Goal: Task Accomplishment & Management: Manage account settings

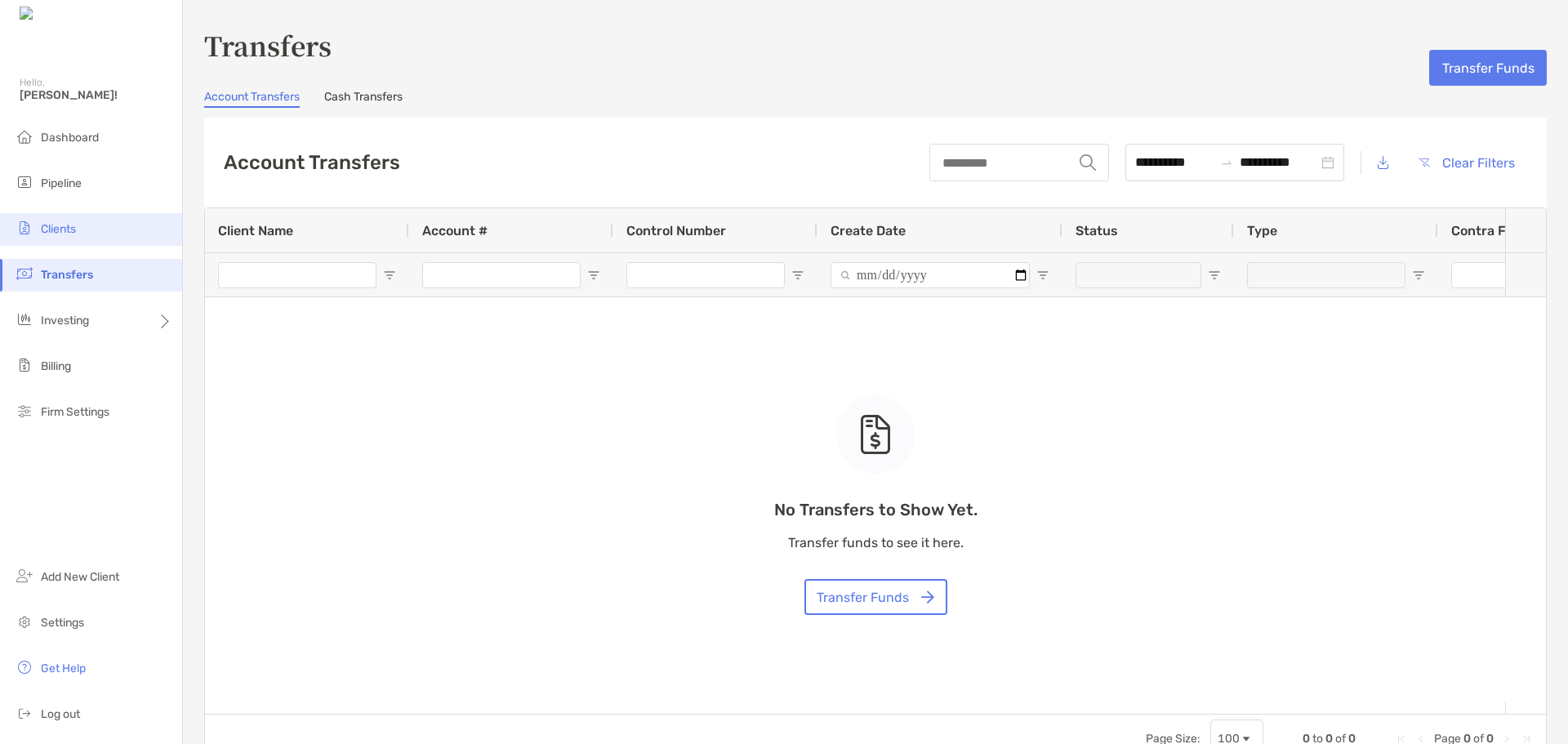
click at [51, 240] on li "Clients" at bounding box center [91, 230] width 182 height 33
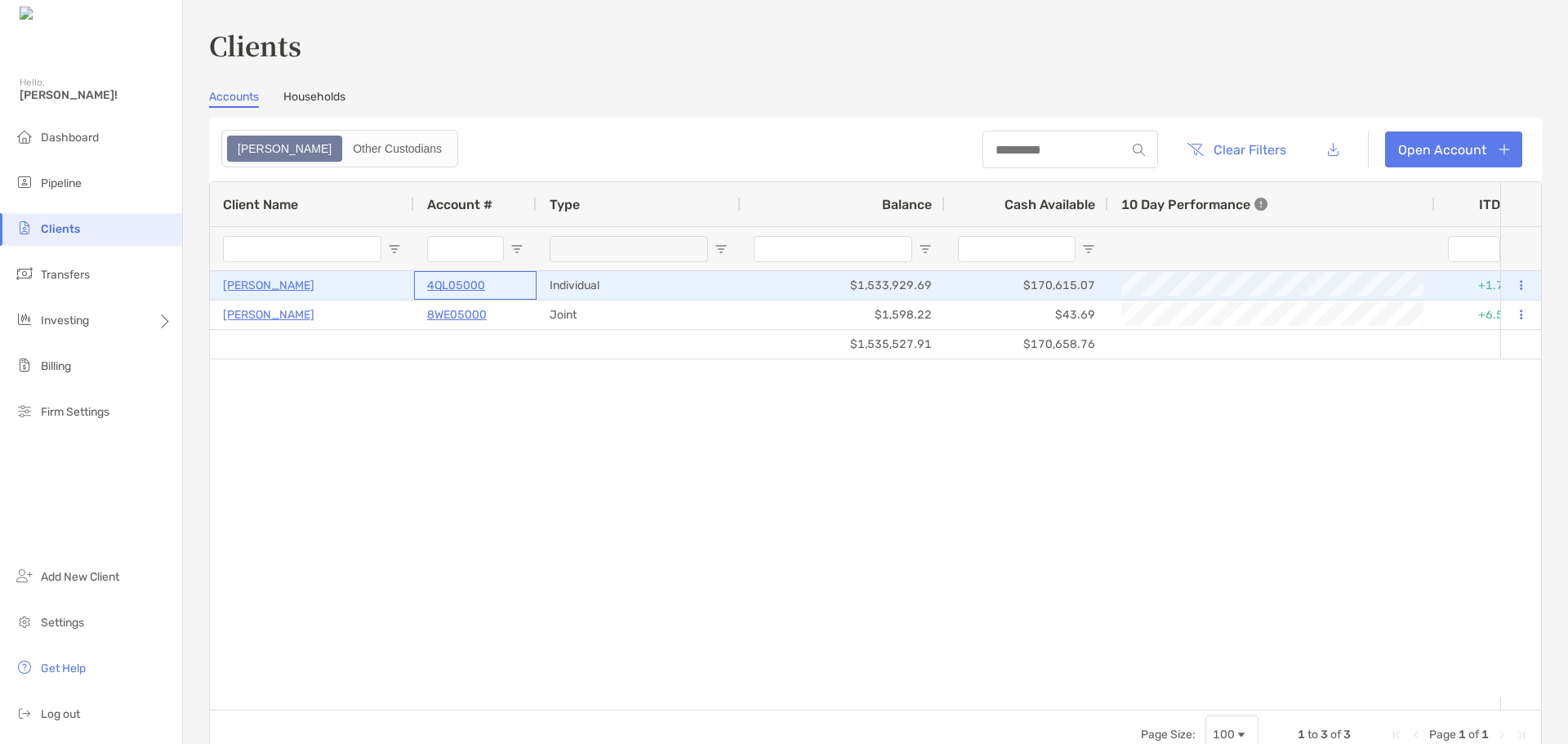
click at [457, 284] on p "4QL05000" at bounding box center [456, 285] width 58 height 21
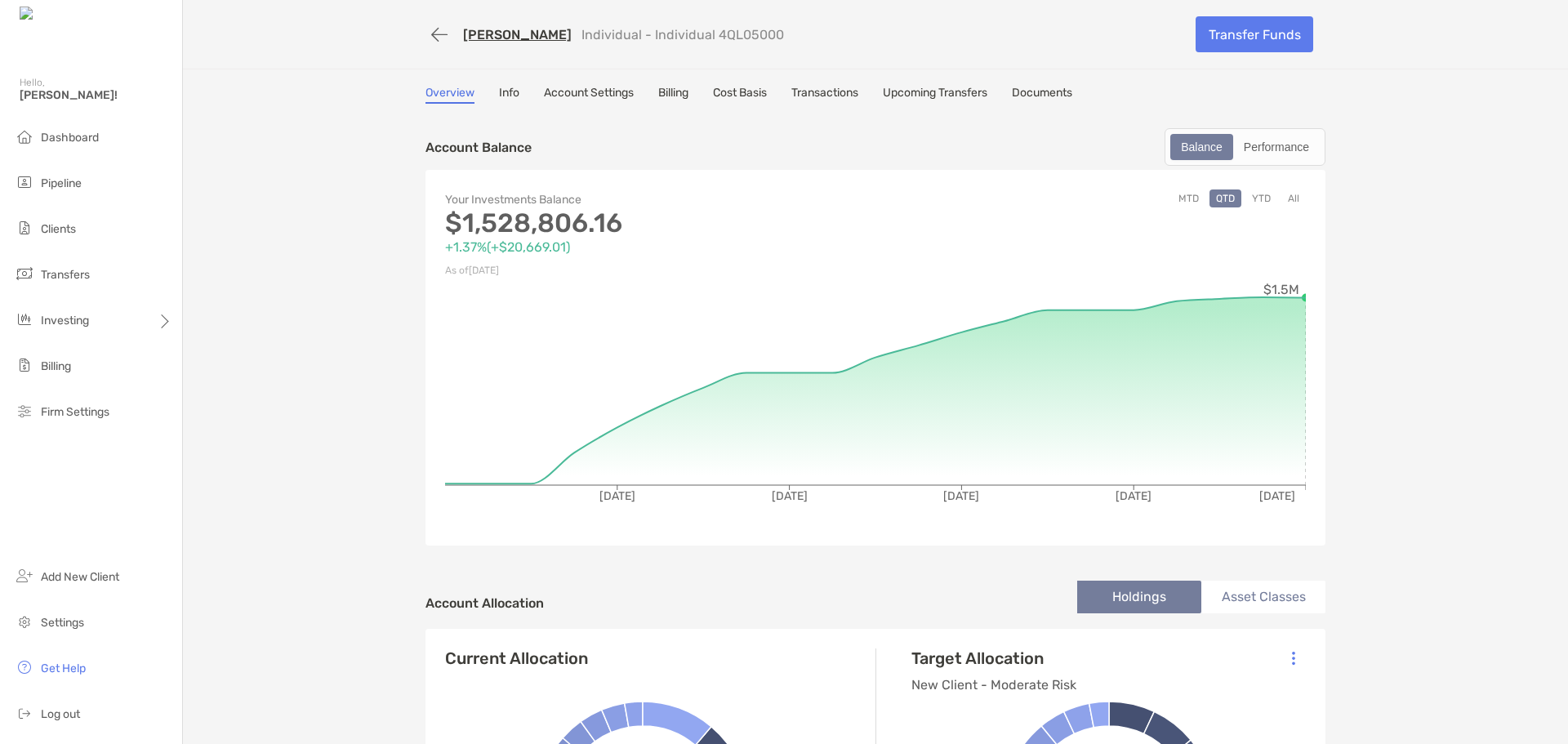
click at [728, 93] on link "Cost Basis" at bounding box center [740, 95] width 54 height 18
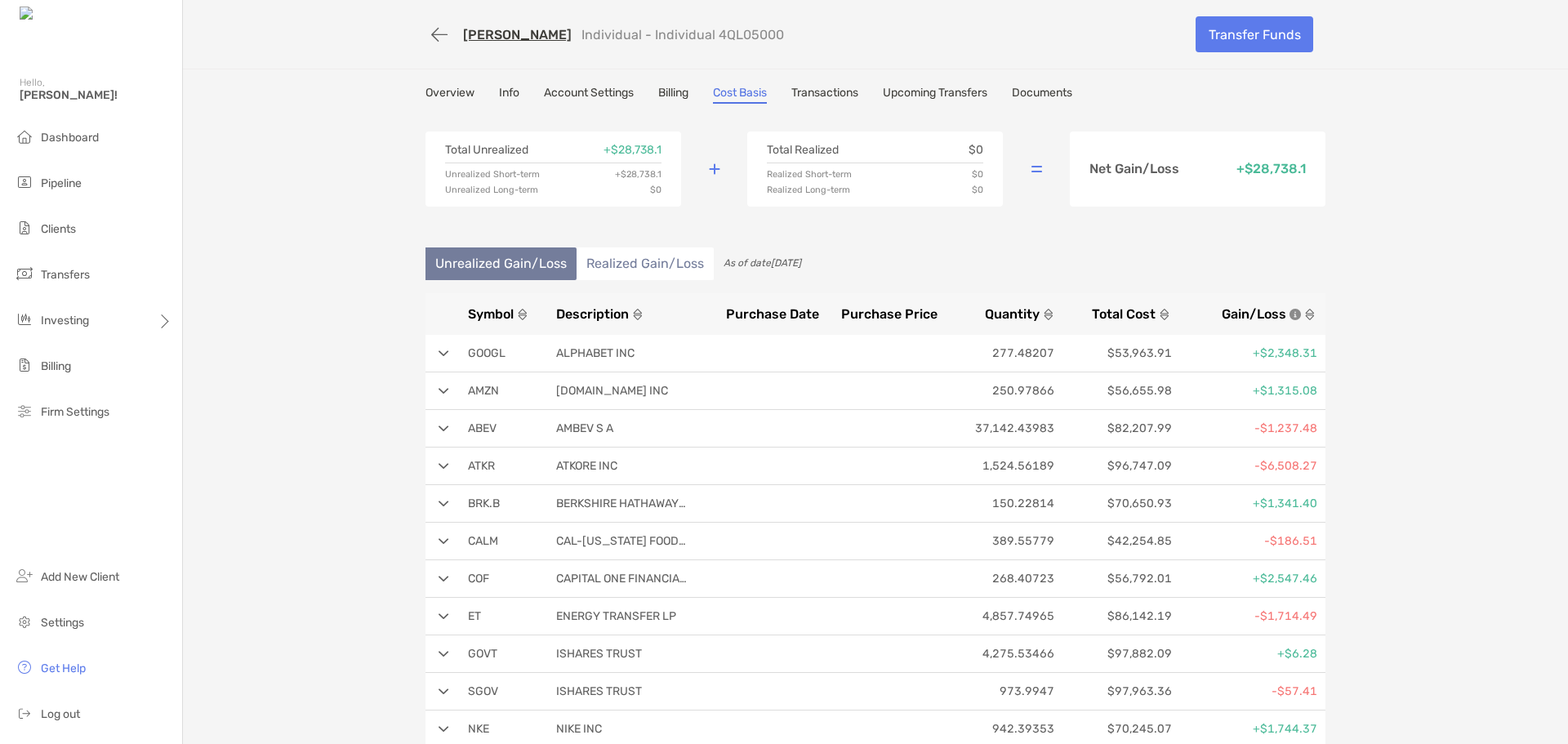
click at [623, 255] on li "Realized Gain/Loss" at bounding box center [646, 264] width 137 height 33
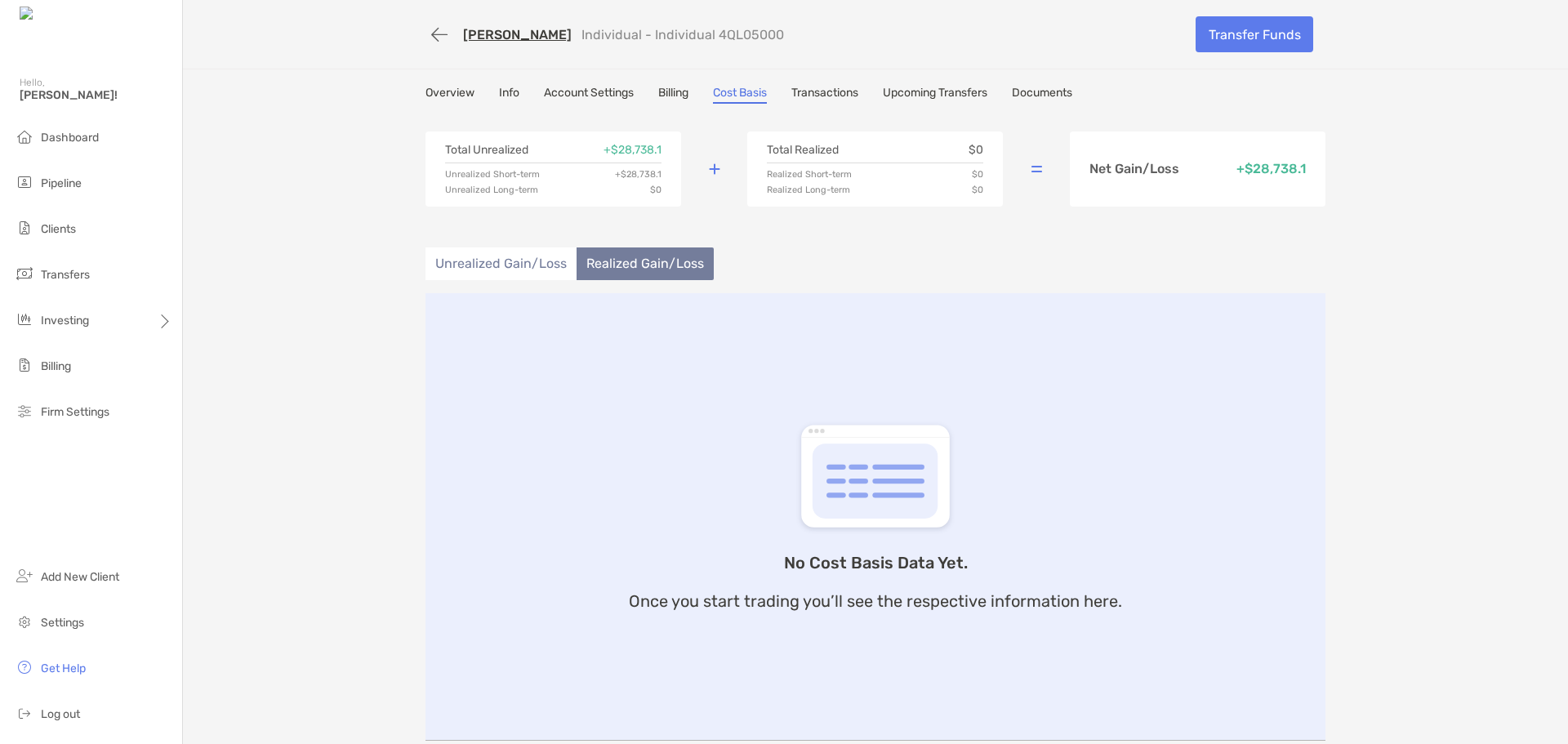
click at [455, 255] on li "Unrealized Gain/Loss" at bounding box center [501, 264] width 151 height 33
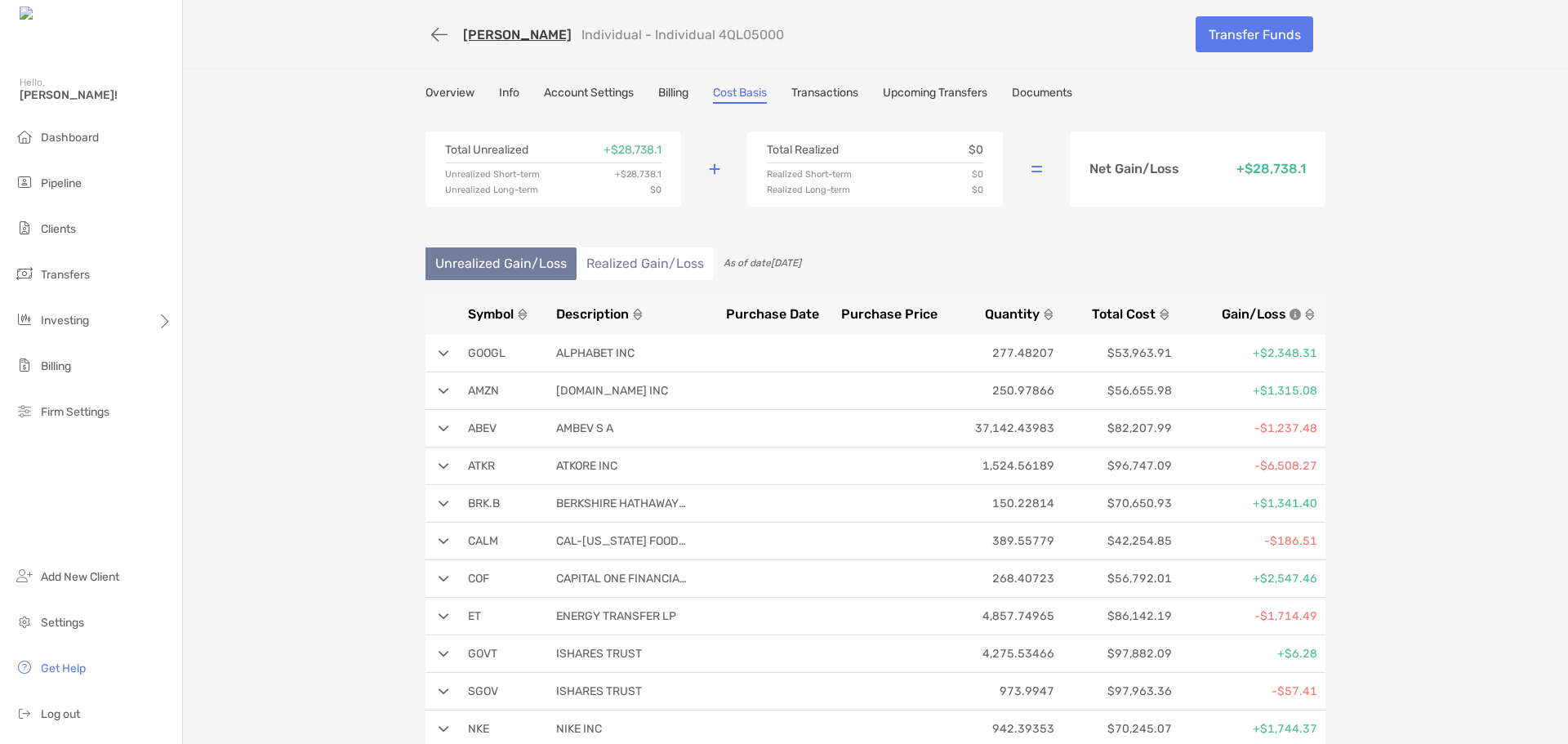
click at [460, 90] on link "Overview" at bounding box center [450, 95] width 49 height 18
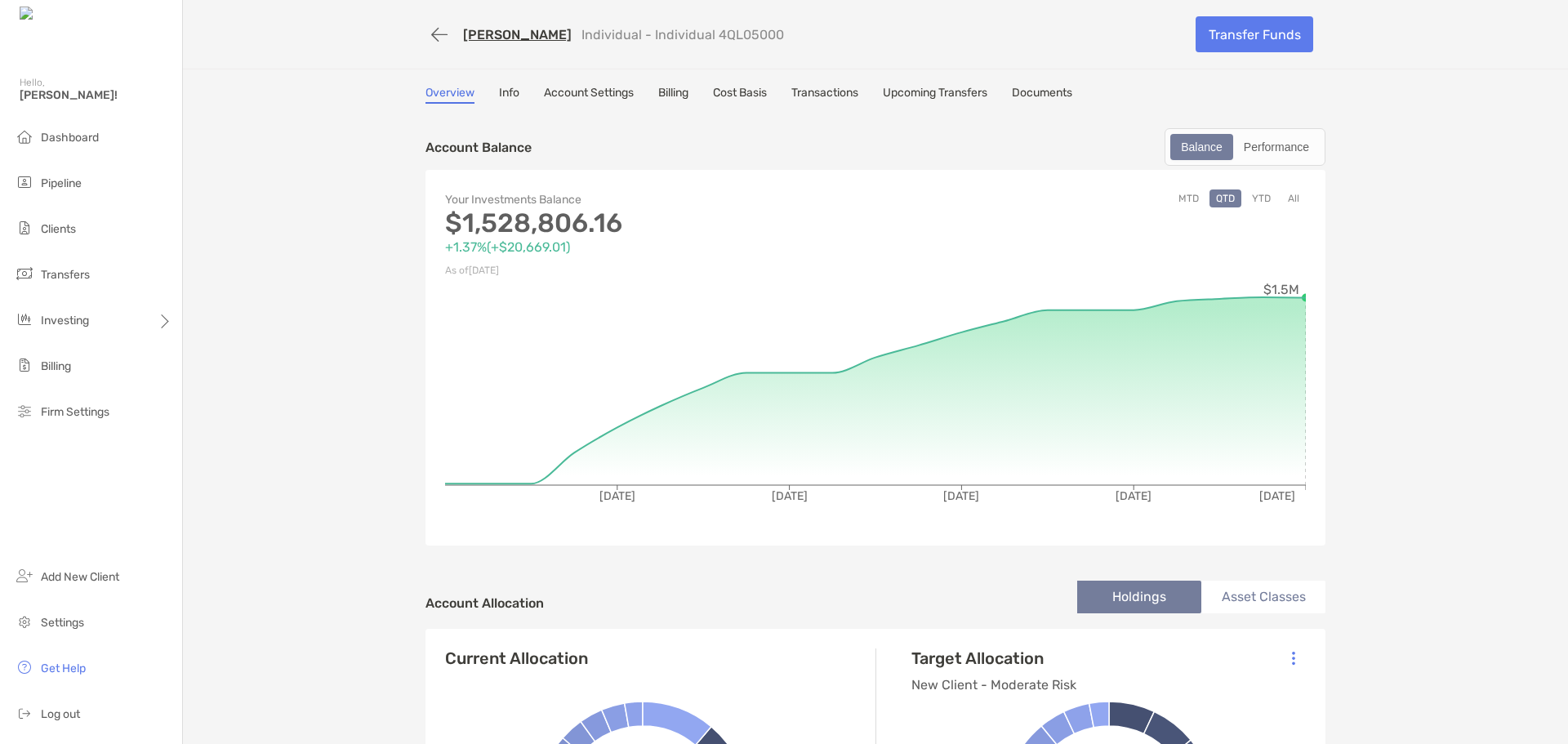
click at [1279, 133] on div "Balance Performance" at bounding box center [1245, 146] width 161 height 37
click at [1282, 146] on div "Performance" at bounding box center [1276, 147] width 83 height 23
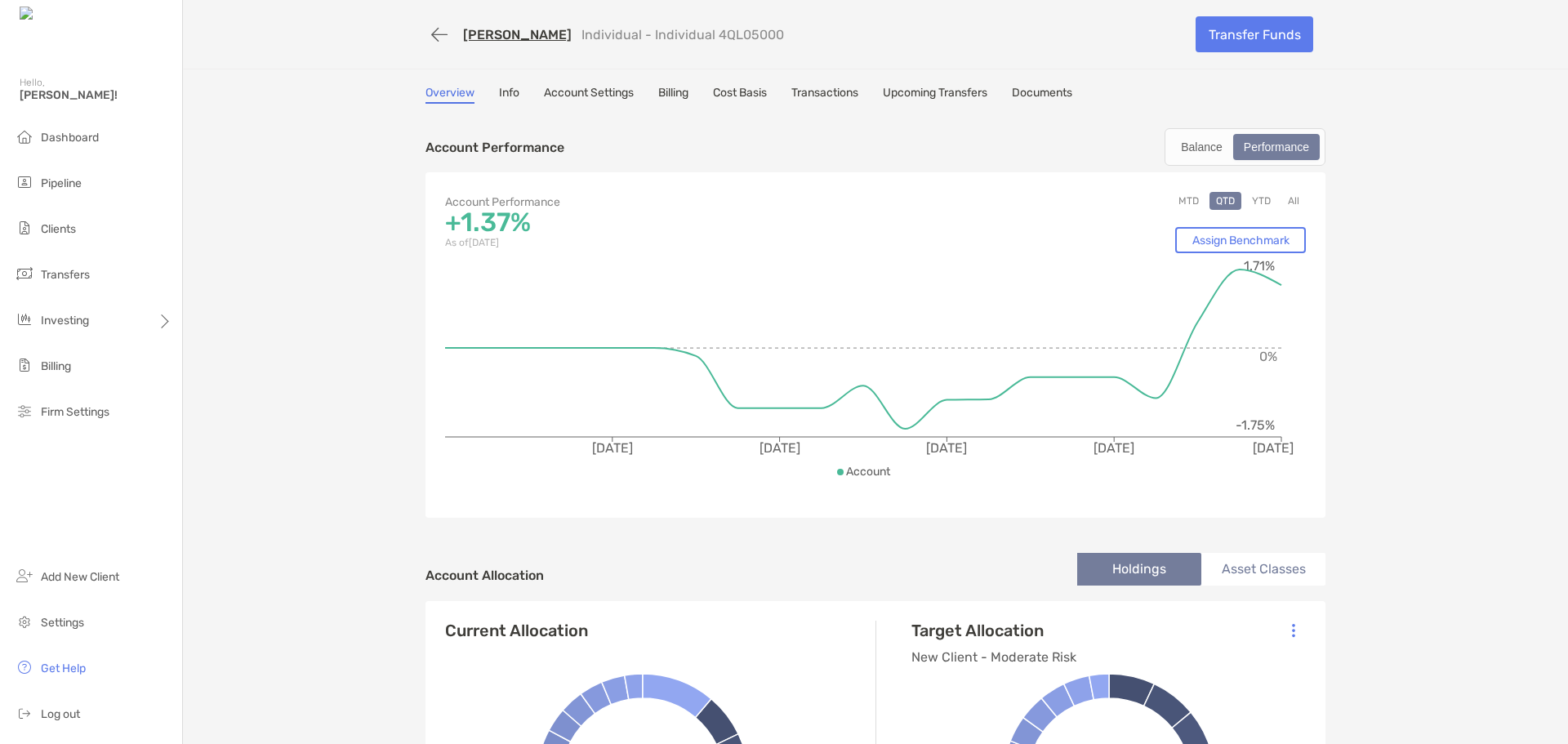
click at [1183, 204] on button "MTD" at bounding box center [1189, 201] width 34 height 18
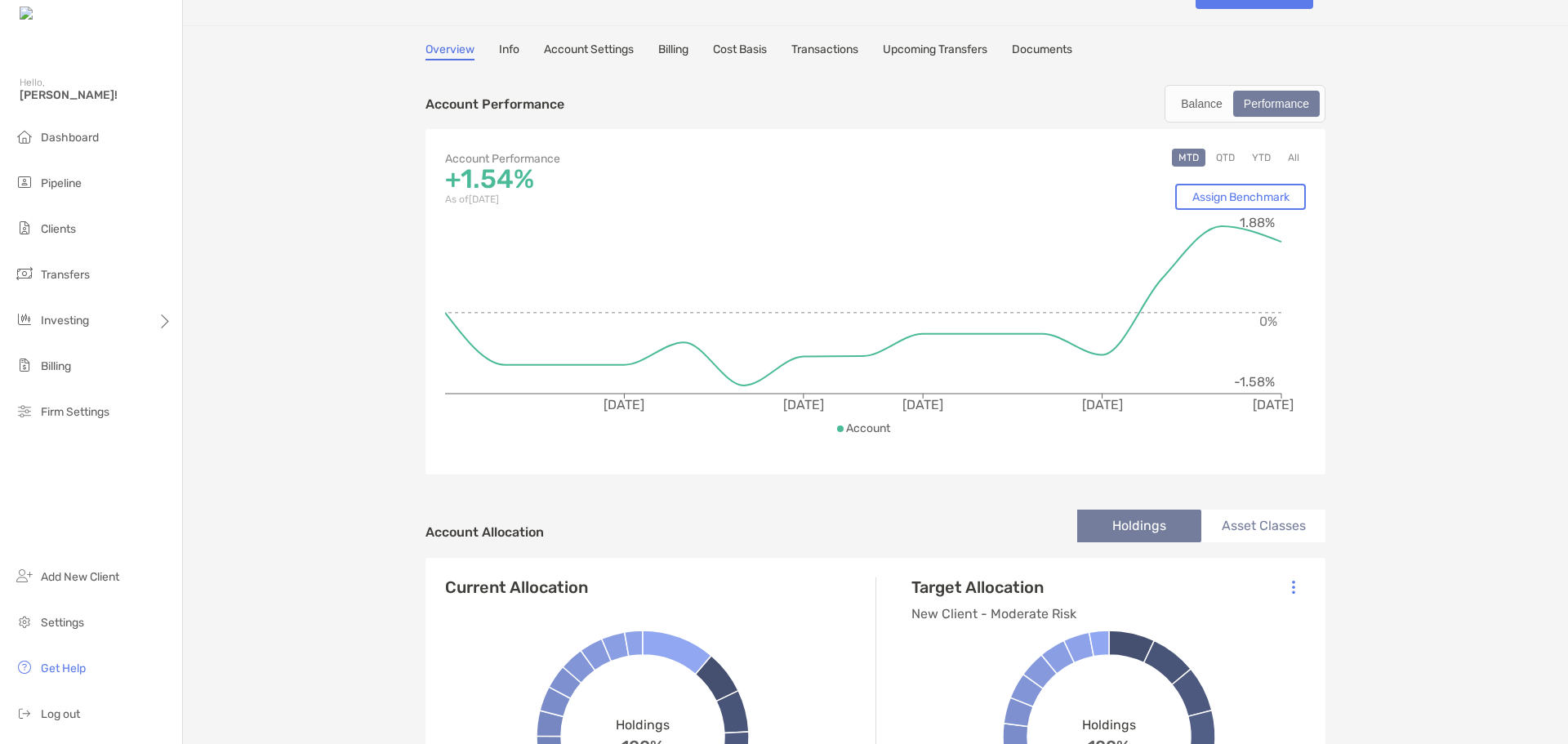
scroll to position [82, 0]
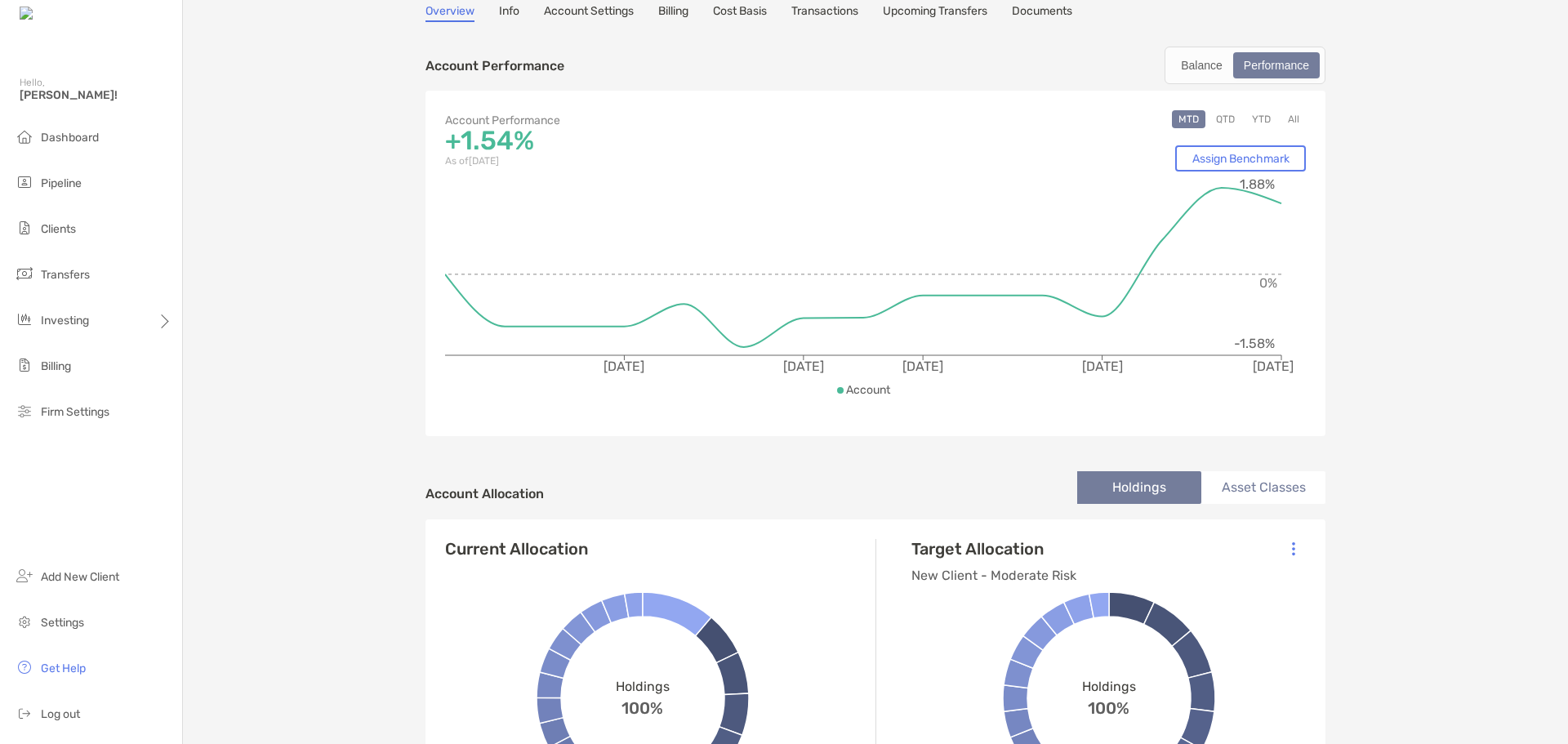
click at [485, 6] on div "Overview Info Account Settings Billing Cost Basis Transactions Upcoming Transfe…" at bounding box center [875, 13] width 900 height 18
click at [499, 11] on link "Info" at bounding box center [509, 13] width 21 height 18
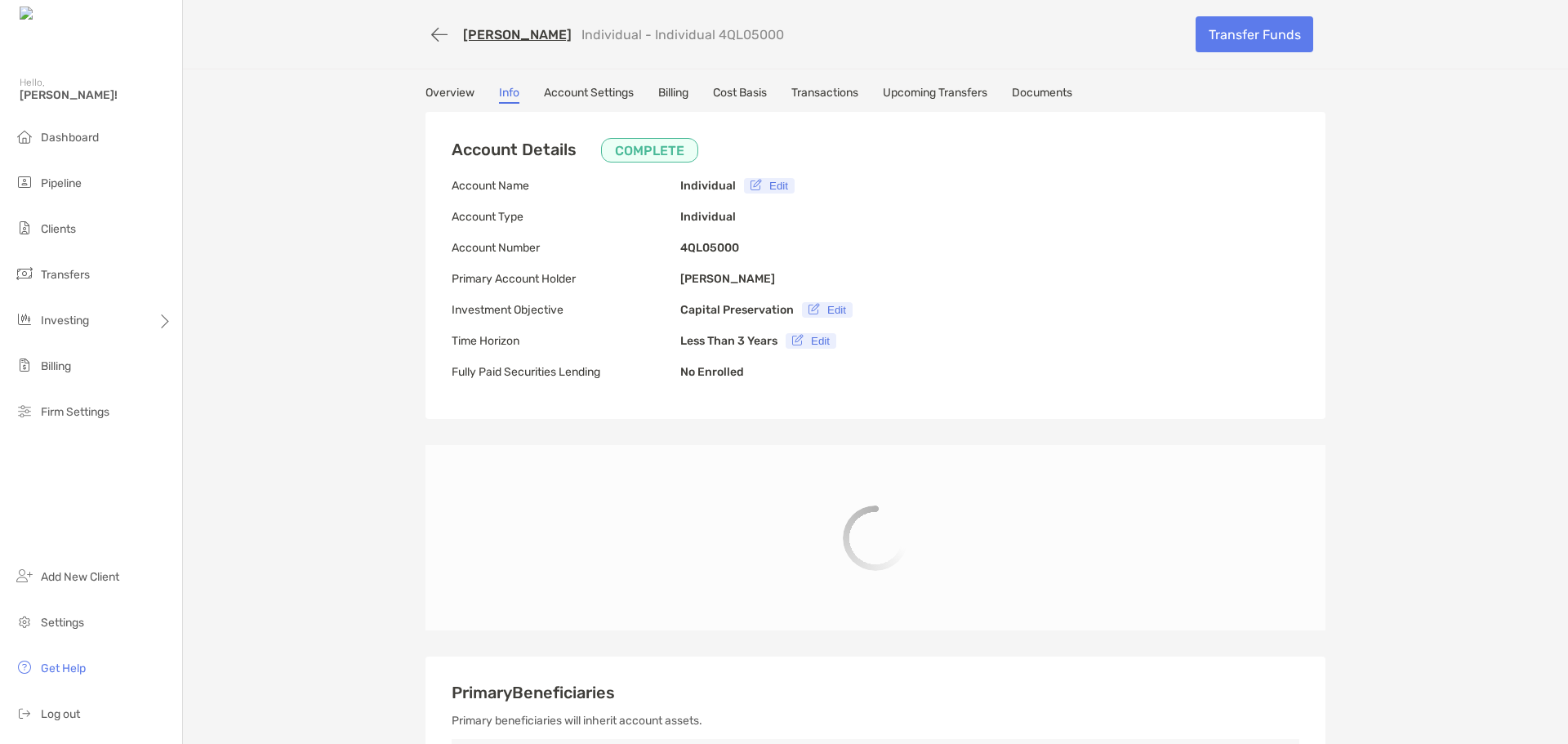
type input "**********"
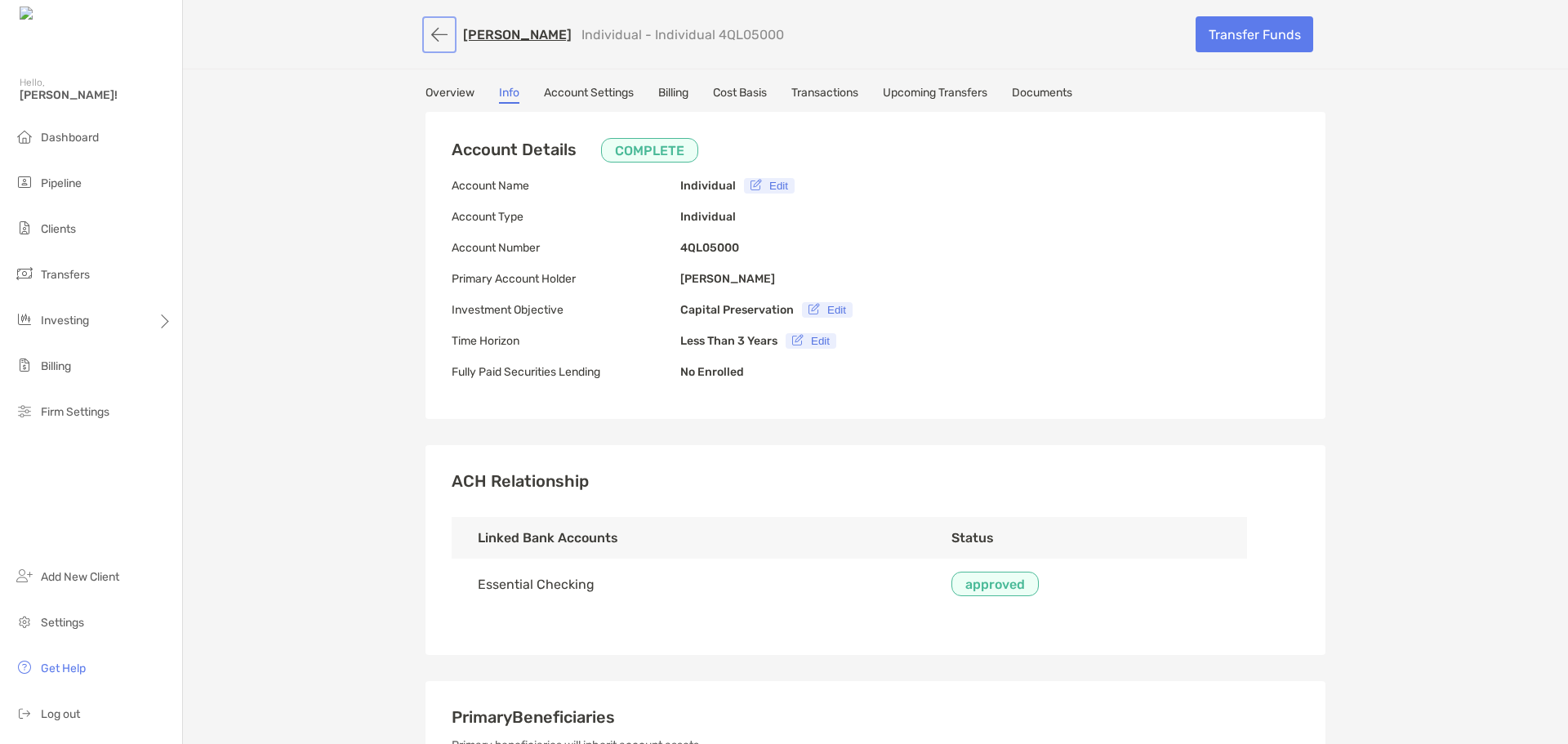
click at [426, 42] on button "button" at bounding box center [440, 35] width 28 height 31
